Goal: Find specific page/section: Find specific page/section

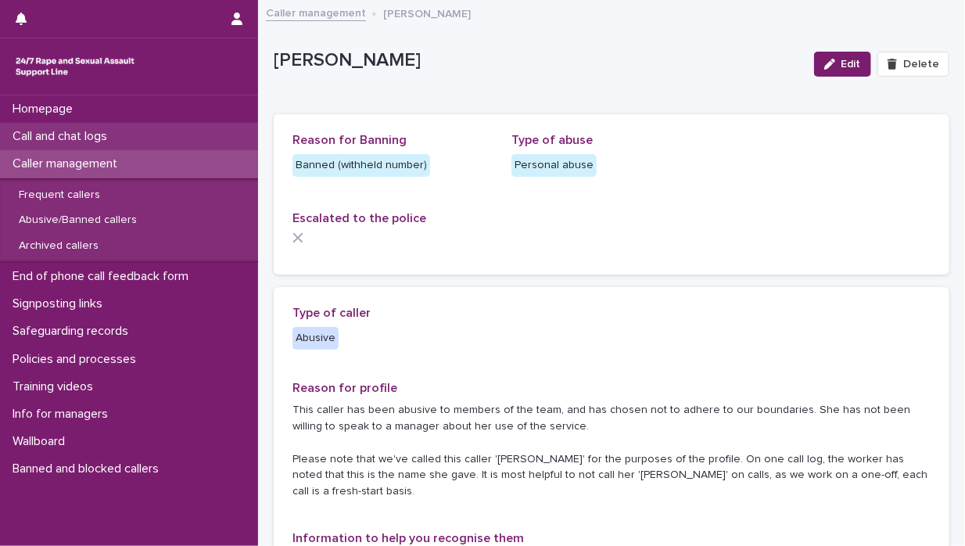
click at [84, 132] on p "Call and chat logs" at bounding box center [62, 136] width 113 height 15
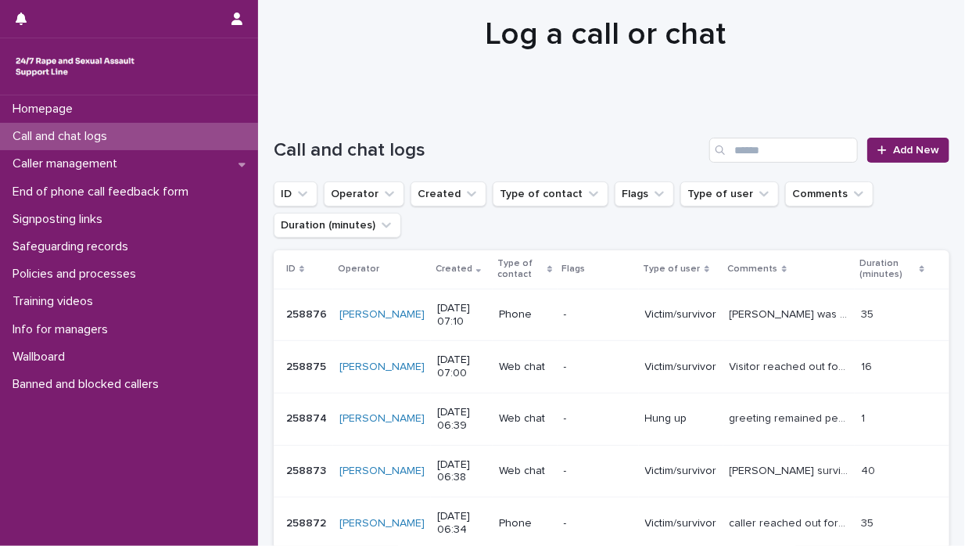
scroll to position [78, 0]
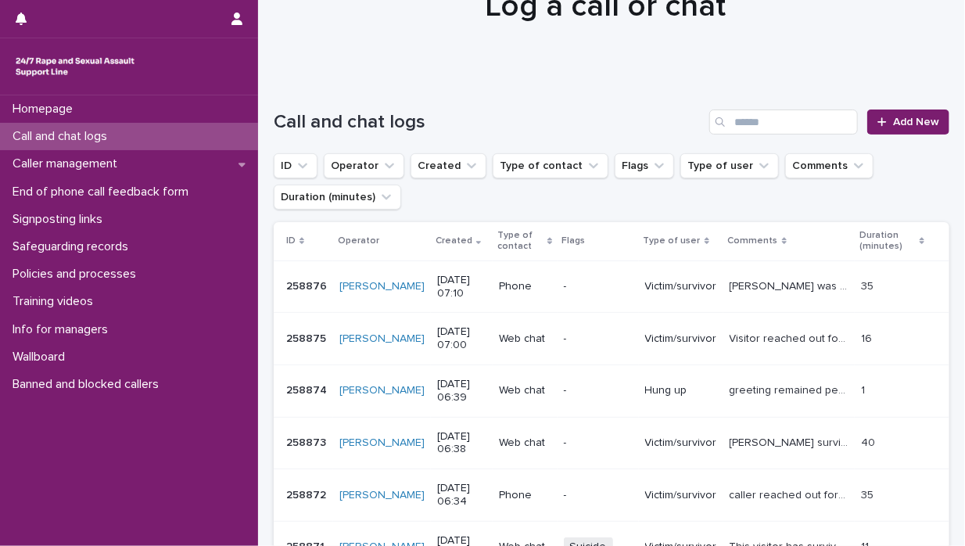
drag, startPoint x: 860, startPoint y: 0, endPoint x: 508, endPoint y: 70, distance: 359.6
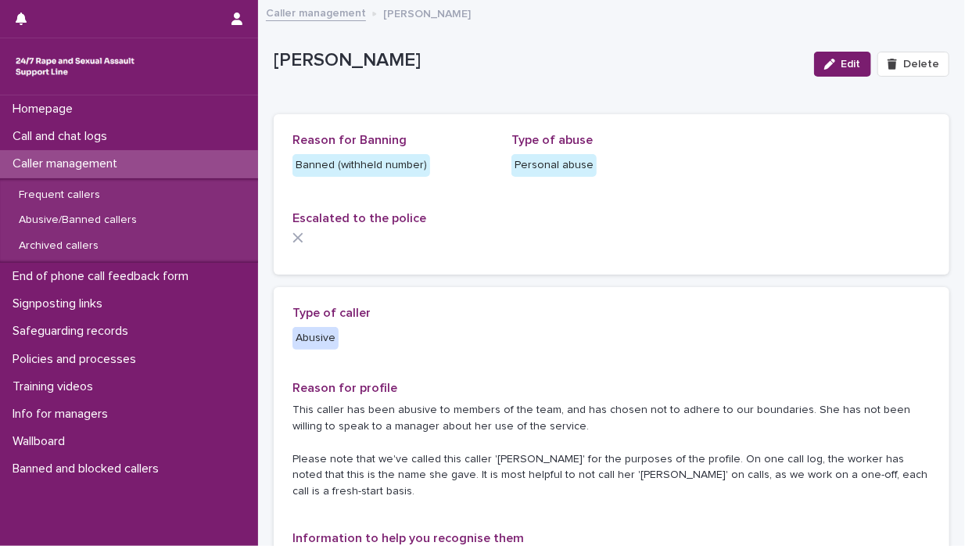
click at [463, 57] on p "[PERSON_NAME]" at bounding box center [538, 60] width 528 height 23
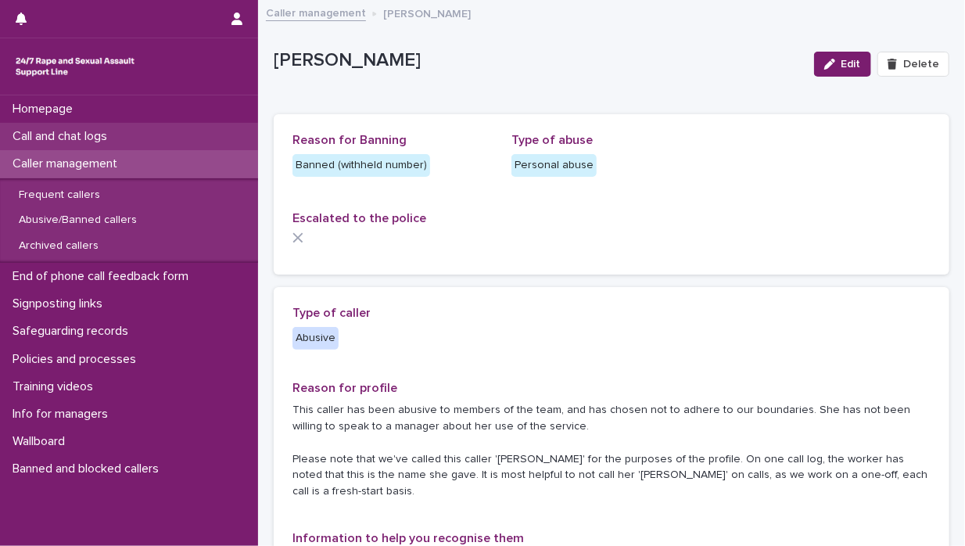
click at [49, 141] on p "Call and chat logs" at bounding box center [62, 136] width 113 height 15
